Goal: Transaction & Acquisition: Purchase product/service

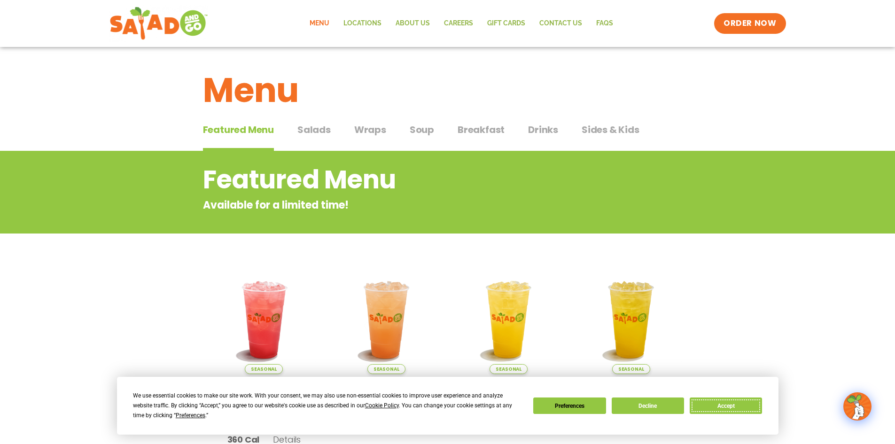
click at [719, 410] on button "Accept" at bounding box center [725, 405] width 72 height 16
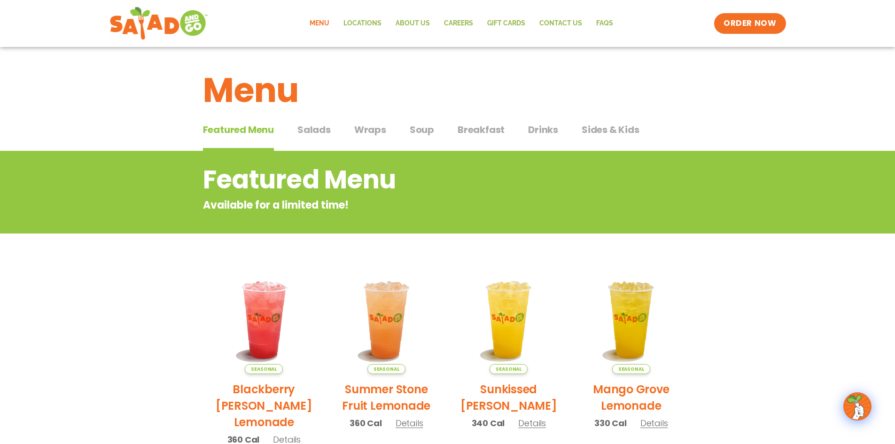
drag, startPoint x: 309, startPoint y: 126, endPoint x: 303, endPoint y: 129, distance: 6.9
click at [307, 126] on span "Salads" at bounding box center [313, 130] width 33 height 14
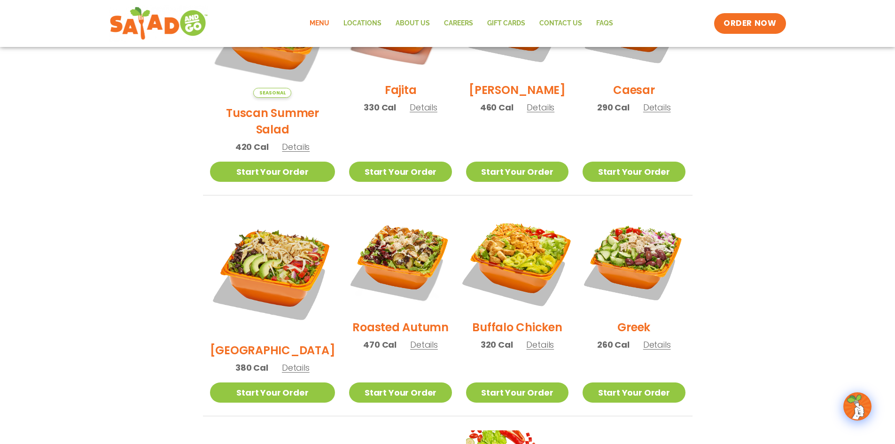
scroll to position [340, 0]
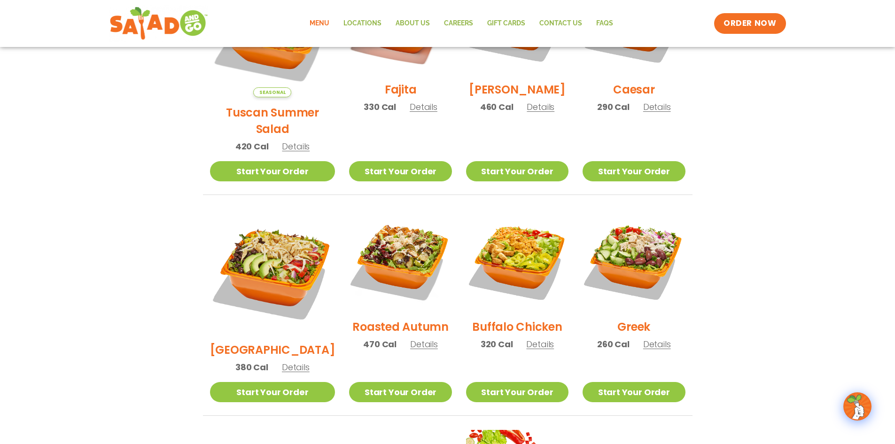
click at [534, 338] on span "Details" at bounding box center [540, 344] width 28 height 12
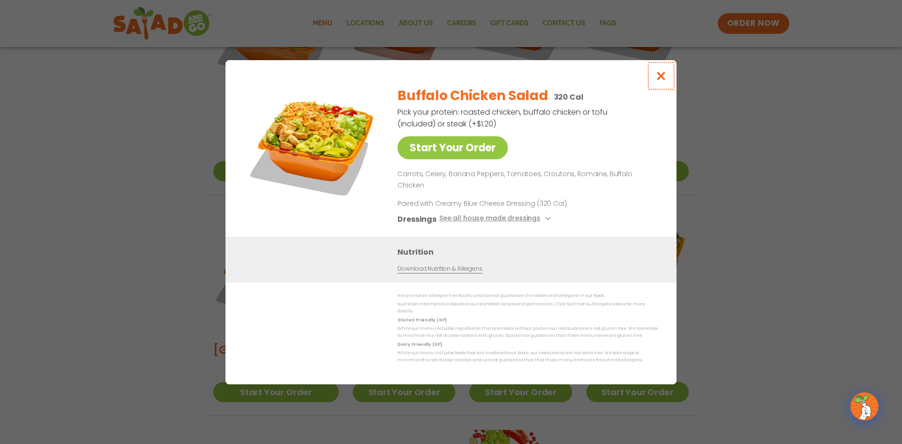
click at [663, 81] on icon "Close modal" at bounding box center [661, 76] width 12 height 10
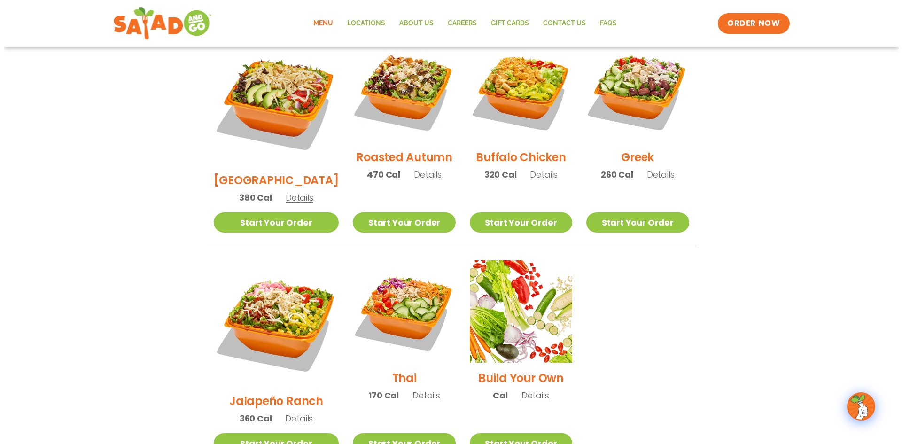
scroll to position [511, 0]
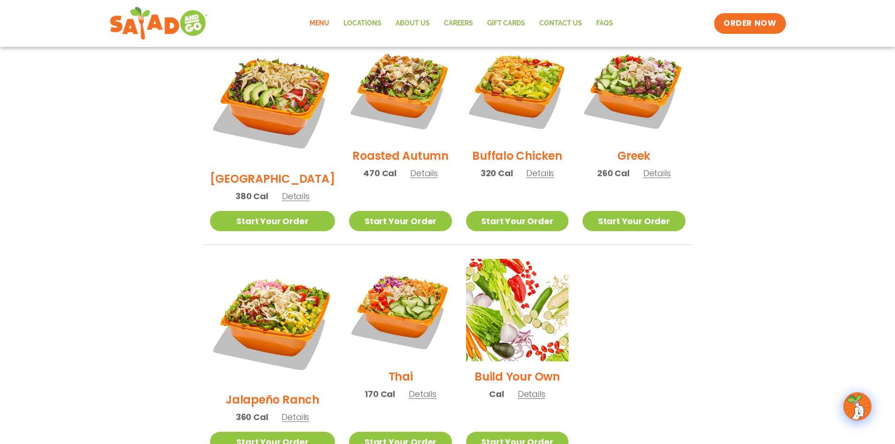
click at [286, 411] on span "Details" at bounding box center [295, 417] width 28 height 12
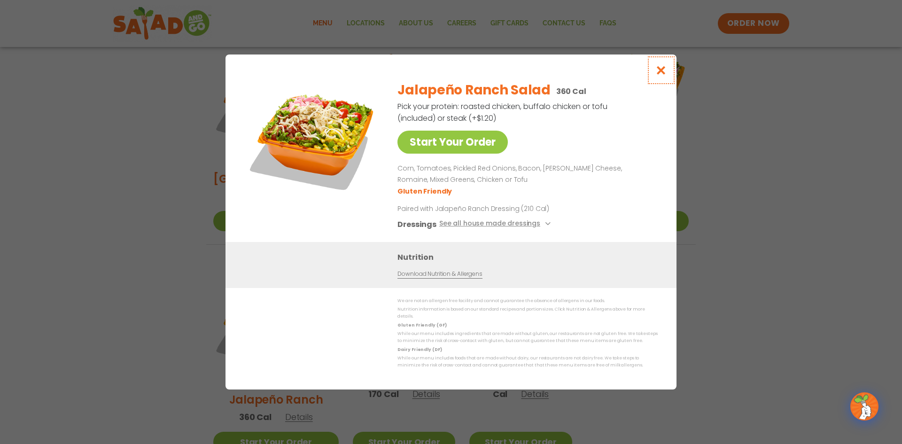
click at [660, 75] on icon "Close modal" at bounding box center [661, 70] width 12 height 10
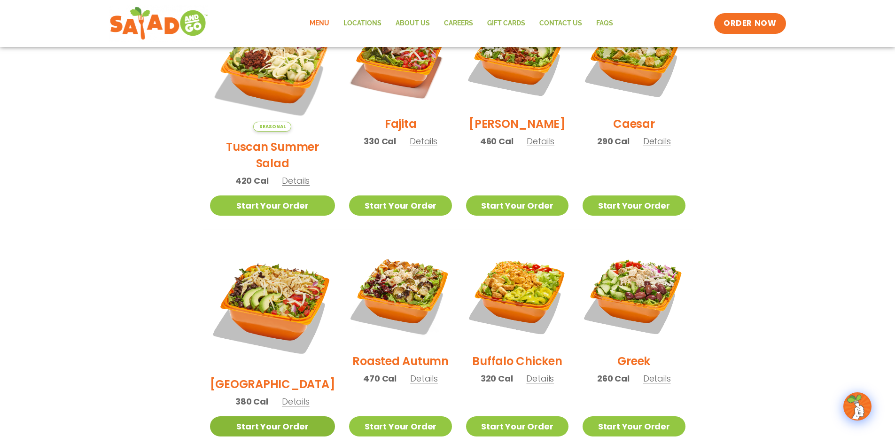
scroll to position [308, 0]
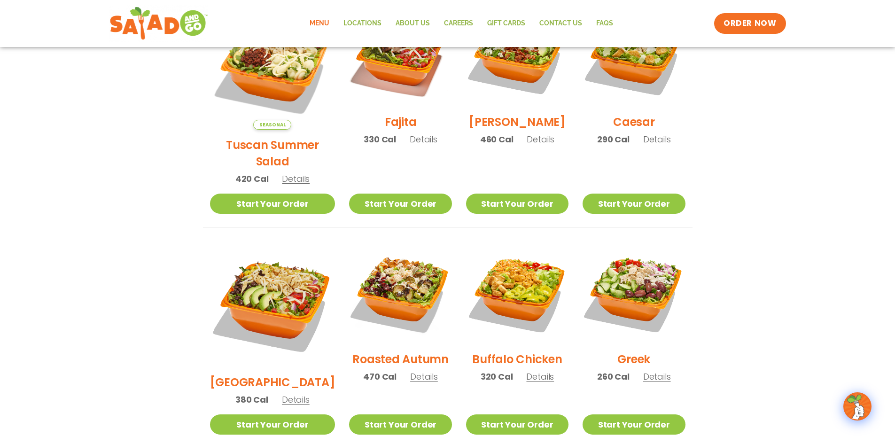
click at [282, 394] on span "Details" at bounding box center [296, 400] width 28 height 12
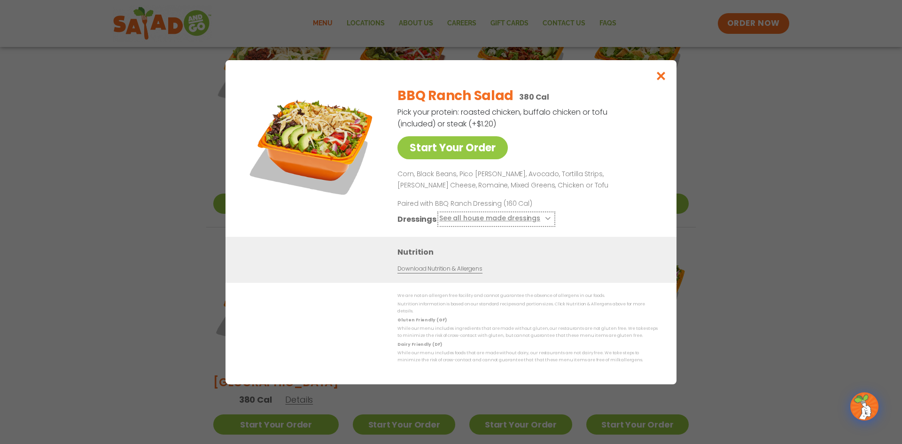
click at [538, 221] on button "See all house made dressings" at bounding box center [496, 219] width 114 height 12
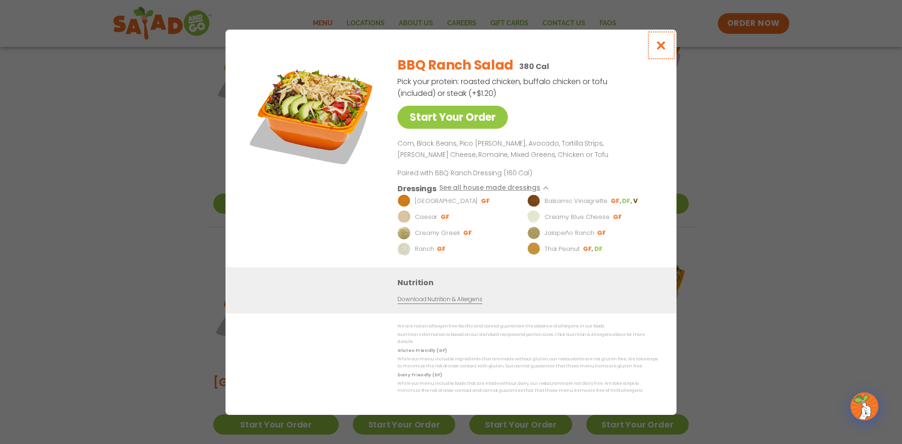
click at [659, 46] on icon "Close modal" at bounding box center [661, 45] width 12 height 10
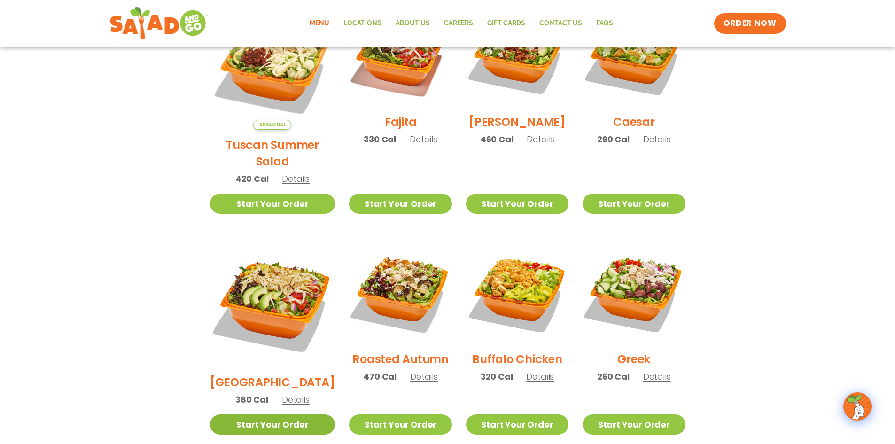
click at [255, 414] on link "Start Your Order" at bounding box center [272, 424] width 125 height 20
